Goal: Navigation & Orientation: Find specific page/section

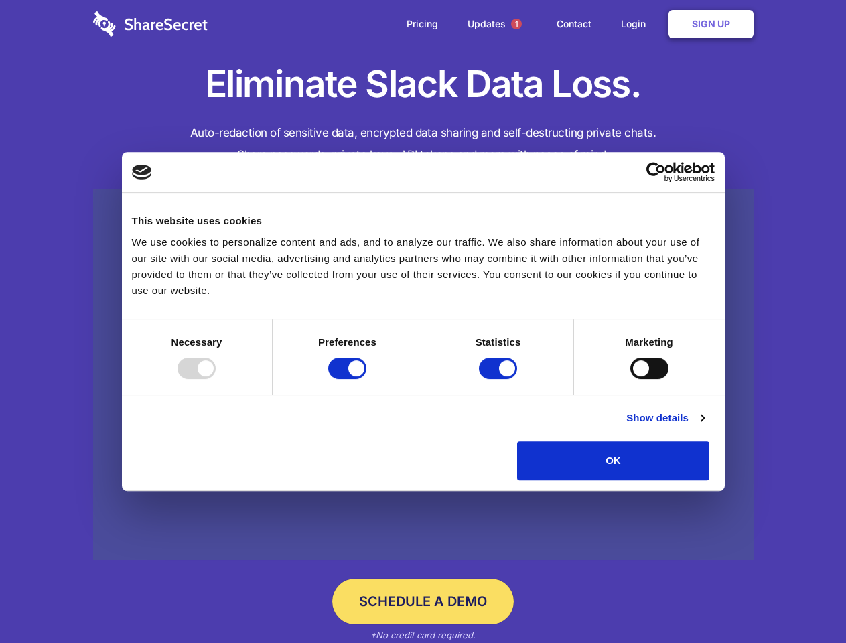
click at [216, 379] on div at bounding box center [197, 368] width 38 height 21
click at [366, 379] on input "Preferences" at bounding box center [347, 368] width 38 height 21
checkbox input "false"
click at [500, 379] on input "Statistics" at bounding box center [498, 368] width 38 height 21
checkbox input "false"
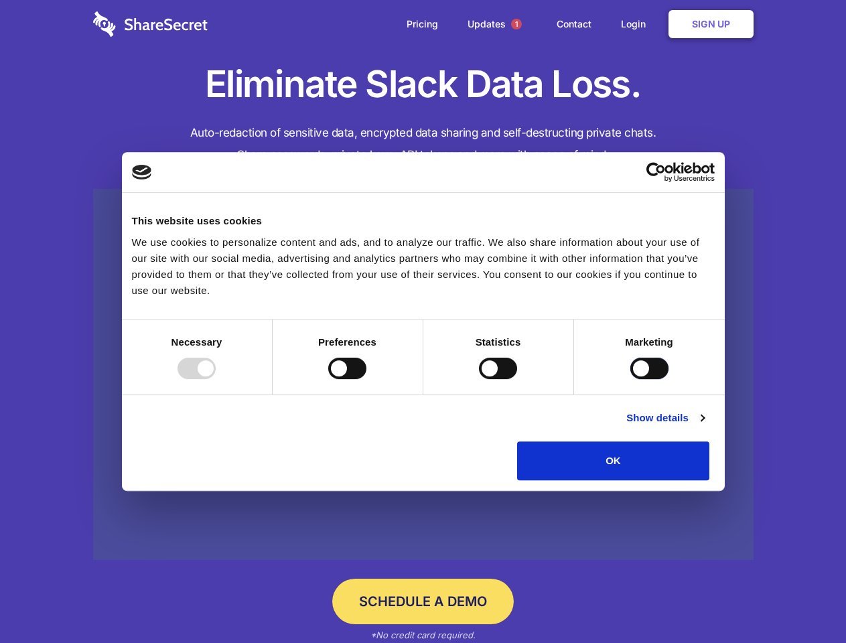
click at [630, 379] on input "Marketing" at bounding box center [649, 368] width 38 height 21
checkbox input "true"
click at [704, 426] on link "Show details" at bounding box center [665, 418] width 78 height 16
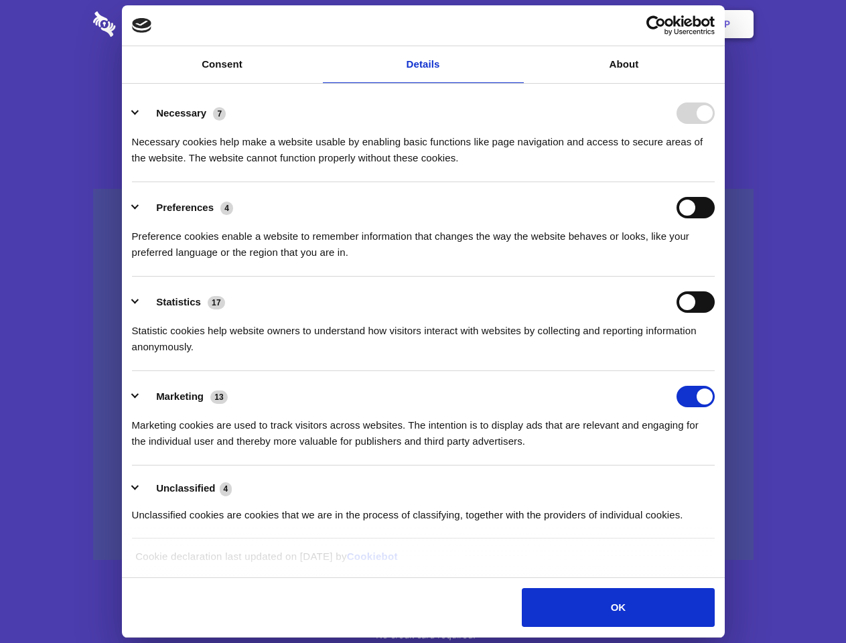
click at [715, 182] on li "Necessary 7 Necessary cookies help make a website usable by enabling basic func…" at bounding box center [423, 135] width 583 height 94
click at [516, 24] on span "1" at bounding box center [516, 24] width 11 height 11
